Goal: Transaction & Acquisition: Purchase product/service

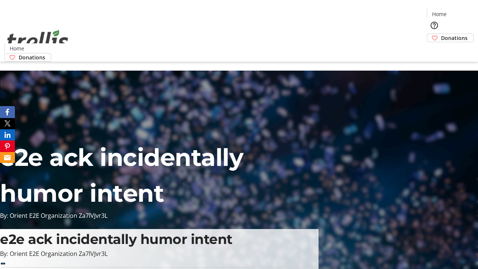
click at [441, 34] on span "Donations" at bounding box center [454, 38] width 26 height 8
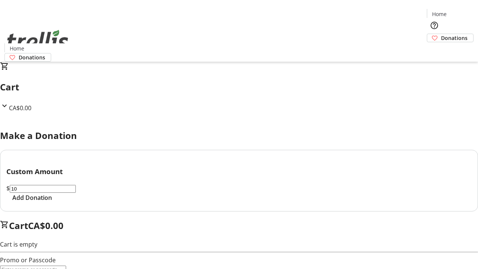
click at [52, 202] on span "Add Donation" at bounding box center [32, 197] width 40 height 9
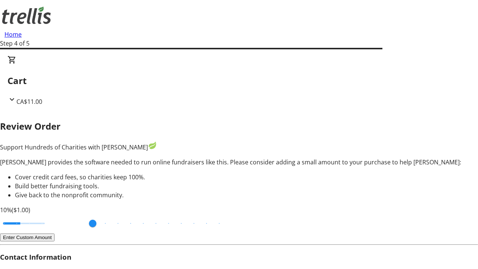
click at [54, 233] on button "Enter Custom Amount" at bounding box center [27, 237] width 54 height 8
